Goal: Task Accomplishment & Management: Complete application form

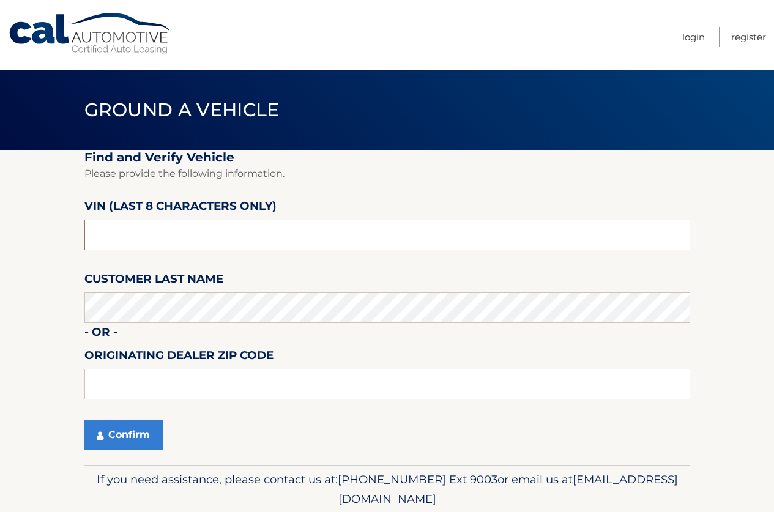
click at [239, 241] on input "text" at bounding box center [387, 235] width 606 height 31
type input "NT154538"
click at [138, 425] on button "Confirm" at bounding box center [123, 435] width 78 height 31
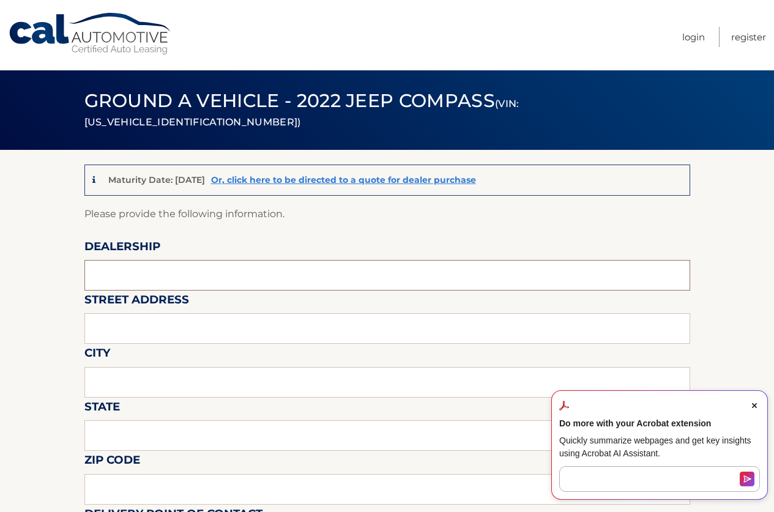
click at [189, 272] on input "text" at bounding box center [387, 275] width 606 height 31
type input "Reedman Toll"
type input "1700 E LINCOLN HWY"
type input "LANGHORNE"
type input "PA"
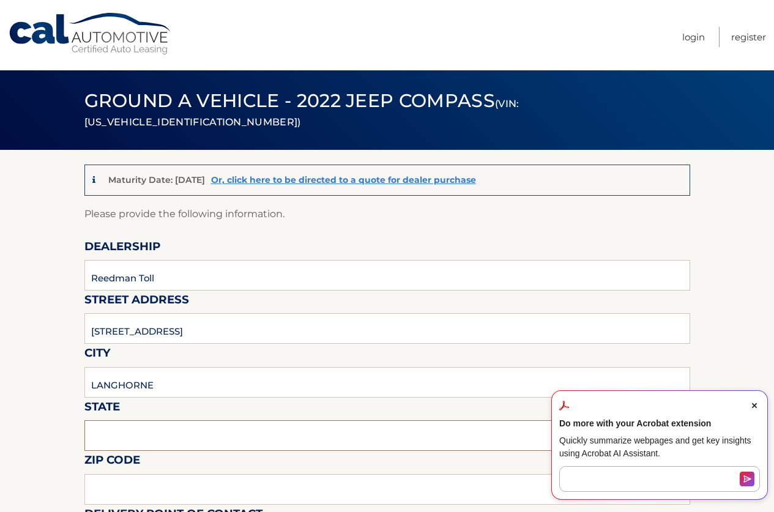
type input "19047"
type input "JOSEPH BULGER"
type input "2157574961"
type input "JBULGER@REEDMANTOLL.COM"
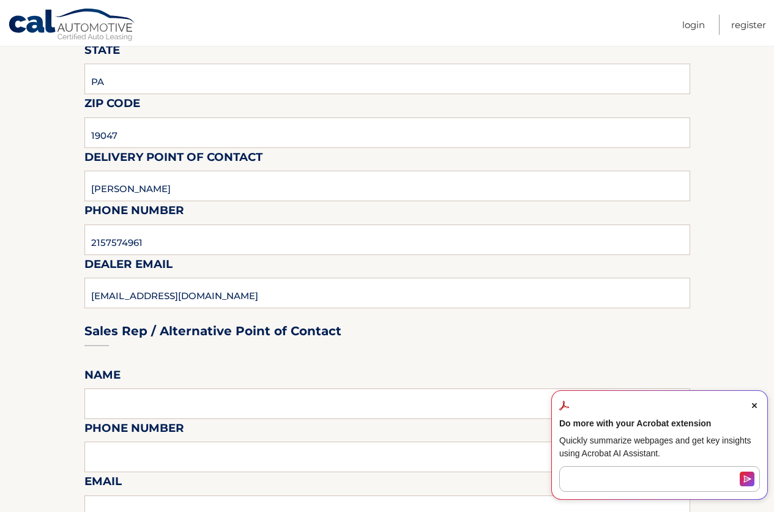
scroll to position [367, 0]
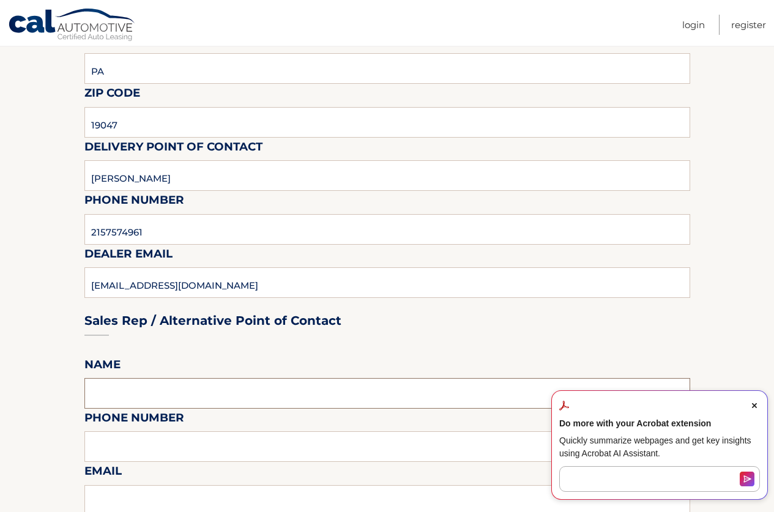
click at [162, 400] on input "text" at bounding box center [387, 393] width 606 height 31
type input "JOSEPH BULGER"
type input "2157574961"
type input "JBULGER@REEDMANTOLL.COM"
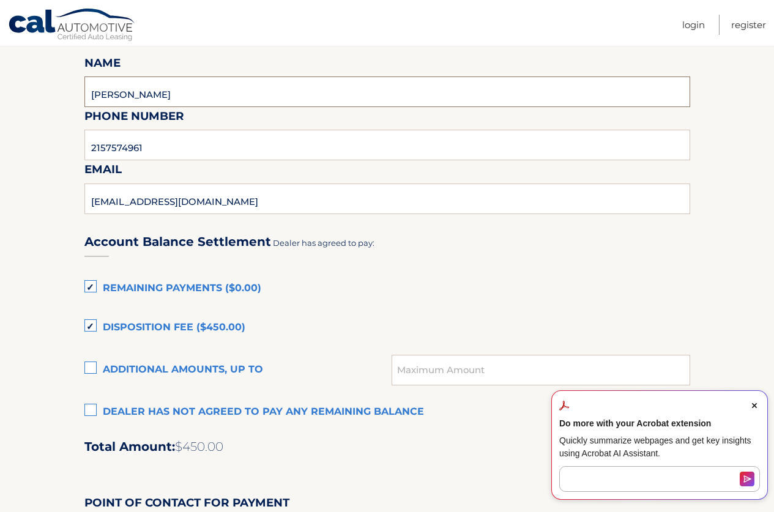
scroll to position [673, 0]
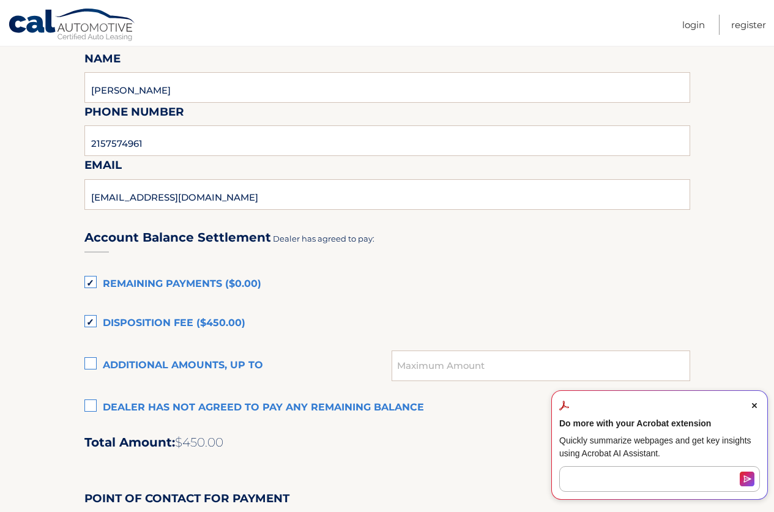
click at [90, 406] on label "Dealer has not agreed to pay any remaining balance" at bounding box center [387, 408] width 606 height 24
click at [0, 0] on input "Dealer has not agreed to pay any remaining balance" at bounding box center [0, 0] width 0 height 0
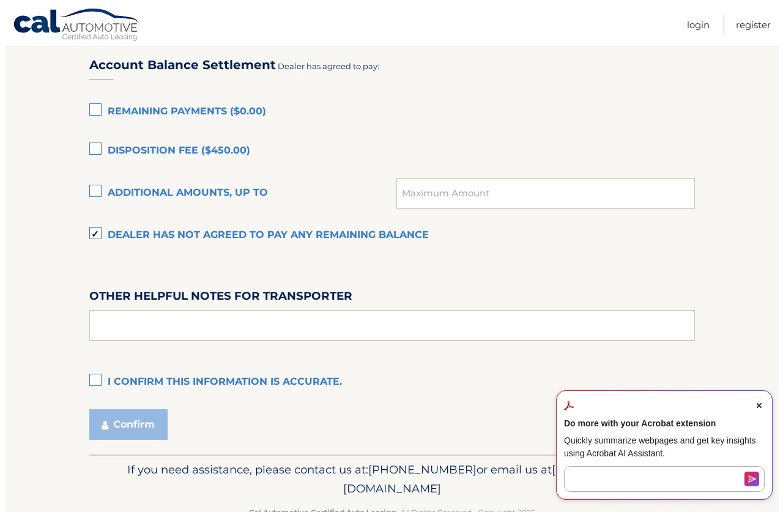
scroll to position [857, 0]
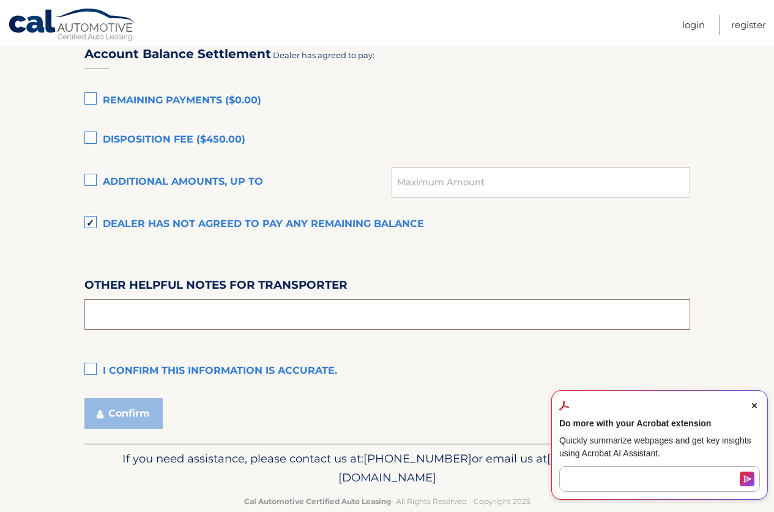
click at [177, 312] on input "text" at bounding box center [387, 314] width 606 height 31
type input "PICK UP FROM 9-4 M-F SAT 9-2, COME TO THE LEASE RETURN/APPRAISAL BUILDING BEHIN…"
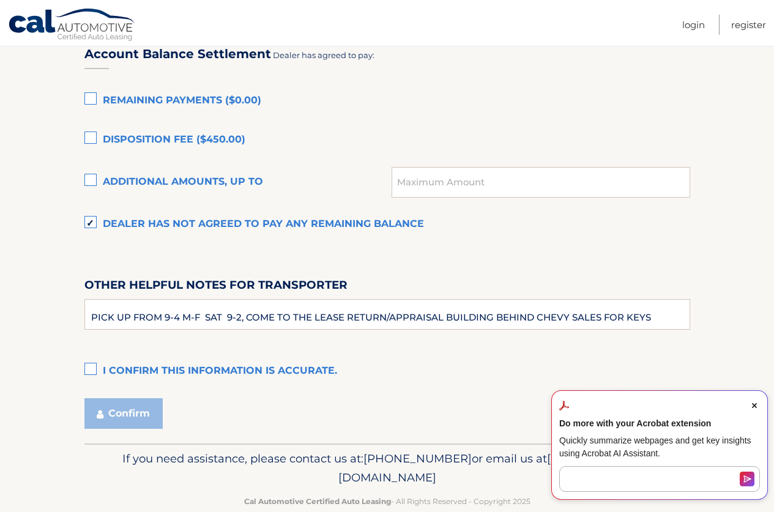
click at [91, 367] on label "I confirm this information is accurate." at bounding box center [387, 371] width 606 height 24
click at [0, 0] on input "I confirm this information is accurate." at bounding box center [0, 0] width 0 height 0
click at [143, 410] on button "Confirm" at bounding box center [123, 413] width 78 height 31
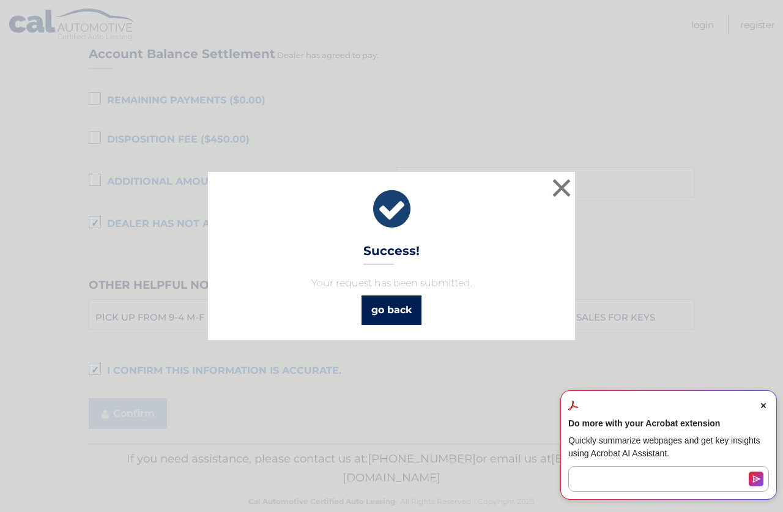
click at [397, 307] on link "go back" at bounding box center [392, 310] width 60 height 29
